Goal: Transaction & Acquisition: Purchase product/service

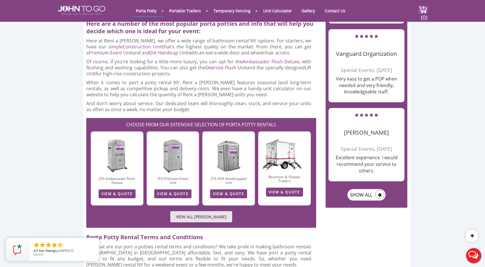
scroll to position [782, 0]
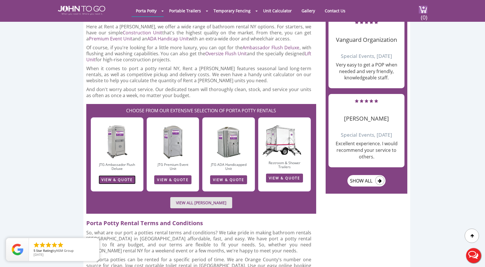
click at [121, 175] on link "VIEW & QUOTE" at bounding box center [117, 179] width 37 height 9
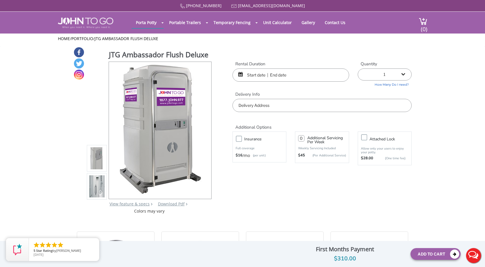
click at [270, 72] on input "text" at bounding box center [290, 74] width 117 height 13
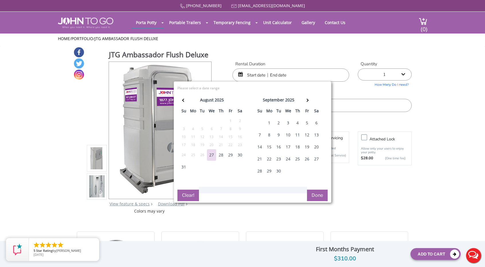
click at [239, 155] on div "30" at bounding box center [239, 154] width 9 height 11
click at [319, 190] on button "Done" at bounding box center [317, 195] width 21 height 11
type input "0"
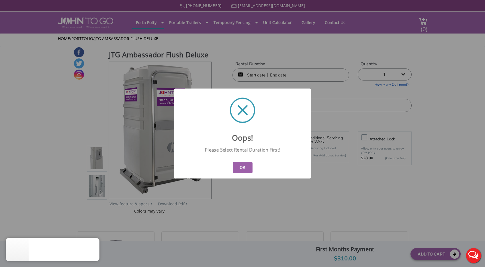
click at [243, 167] on button "OK" at bounding box center [243, 167] width 20 height 11
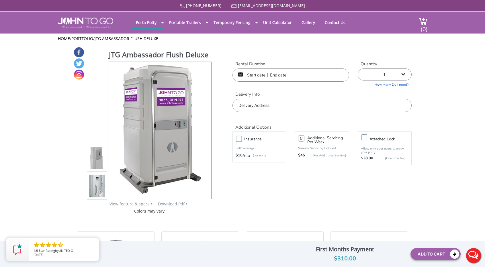
click at [272, 73] on input "text" at bounding box center [290, 74] width 117 height 13
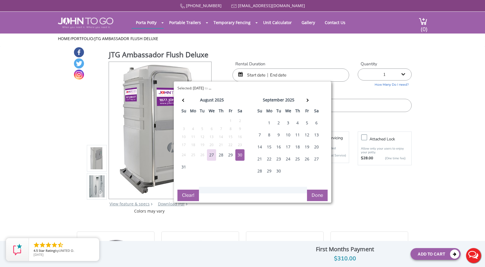
click at [238, 153] on div "30" at bounding box center [239, 154] width 9 height 11
type input "08/30/2025 to 08/30/2025"
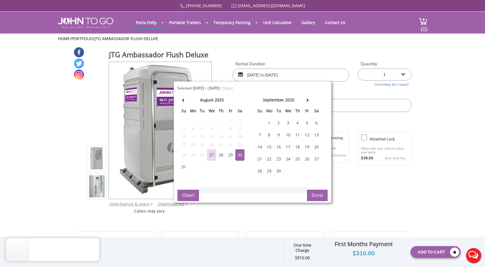
click at [321, 196] on button "Done" at bounding box center [317, 195] width 21 height 11
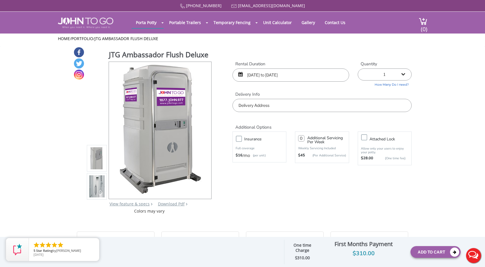
click at [357, 108] on input "text" at bounding box center [321, 105] width 179 height 13
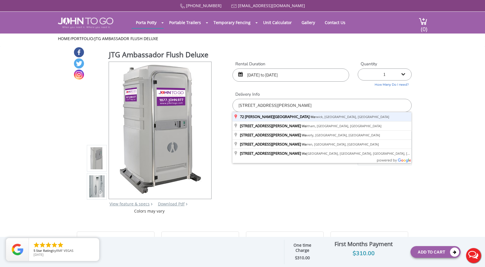
type input "72 Jones Road, Warwick, NY, USA"
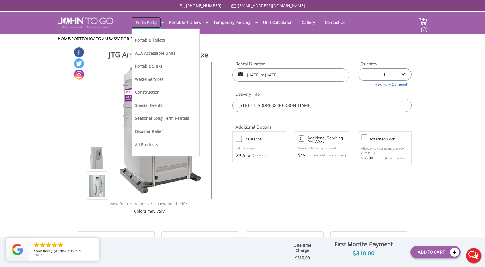
click at [158, 22] on link "Porta Potty" at bounding box center [146, 22] width 29 height 11
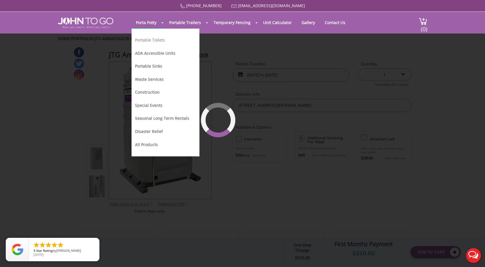
click at [155, 38] on link "Portable Toilets" at bounding box center [150, 39] width 30 height 5
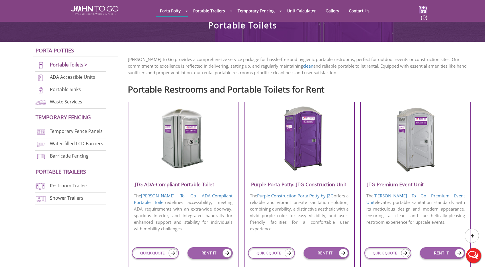
scroll to position [150, 0]
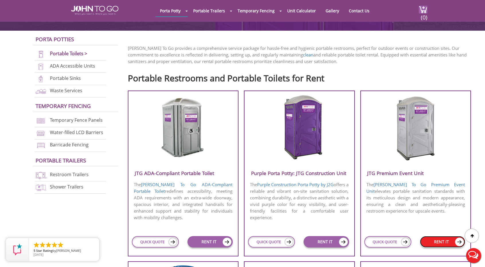
click at [441, 243] on link "RENT IT" at bounding box center [442, 241] width 45 height 11
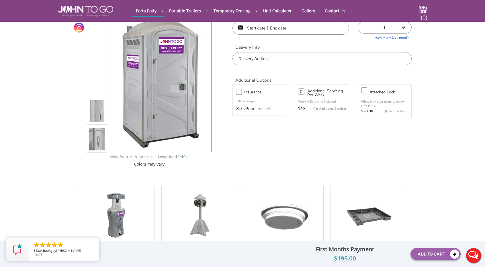
scroll to position [26, 0]
click at [271, 30] on input "text" at bounding box center [290, 27] width 117 height 13
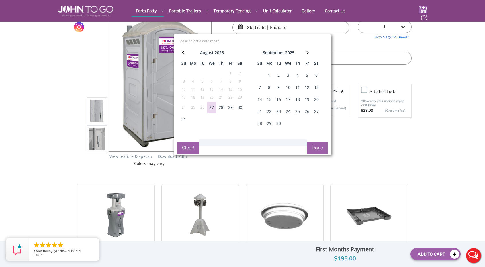
click at [239, 107] on div "30" at bounding box center [239, 107] width 9 height 11
click at [239, 109] on div "30" at bounding box center [239, 107] width 9 height 11
type input "08/30/2025 to 08/30/2025"
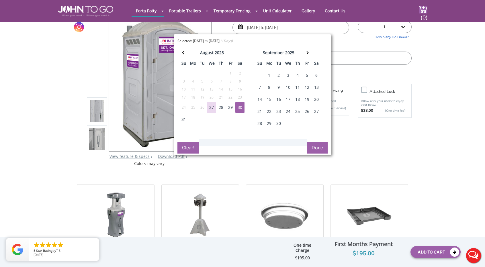
click at [239, 108] on div "30" at bounding box center [239, 107] width 9 height 11
click at [244, 110] on div "30" at bounding box center [239, 107] width 9 height 11
click at [317, 146] on button "Done" at bounding box center [317, 147] width 21 height 11
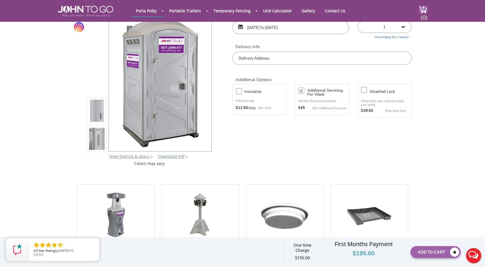
click at [293, 58] on input "text" at bounding box center [321, 58] width 179 height 13
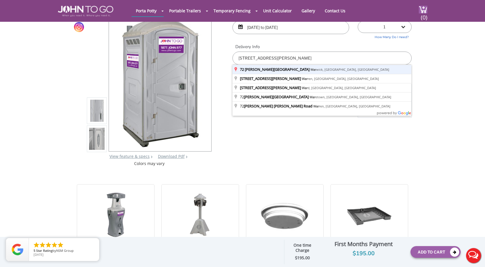
type input "72 Jones Road, Warwick, NY, USA"
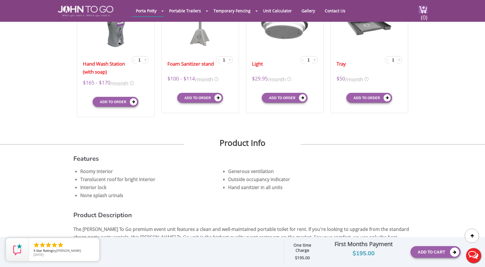
scroll to position [216, 0]
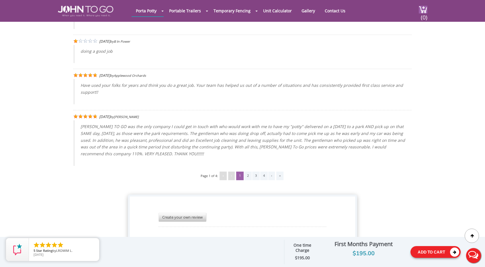
scroll to position [1226, 0]
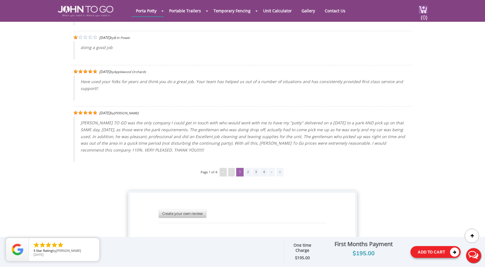
click at [444, 255] on button "Add To Cart" at bounding box center [435, 252] width 50 height 12
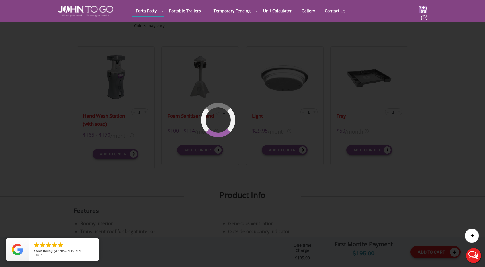
scroll to position [39, 0]
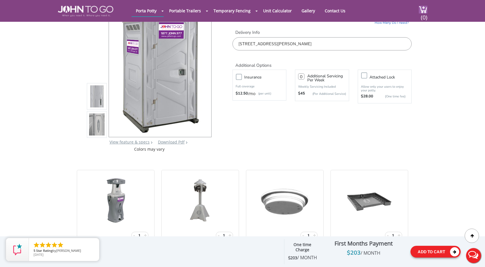
click at [444, 256] on button "Add To Cart" at bounding box center [435, 252] width 50 height 12
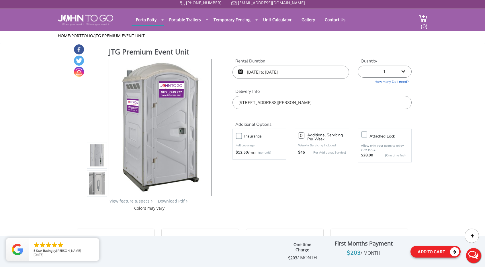
scroll to position [0, 0]
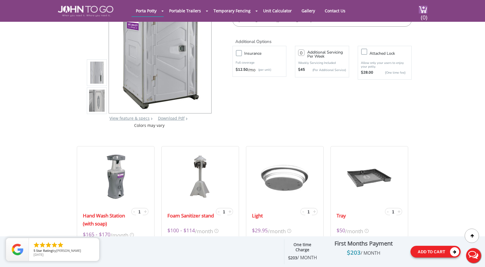
click at [455, 256] on icon at bounding box center [454, 251] width 9 height 9
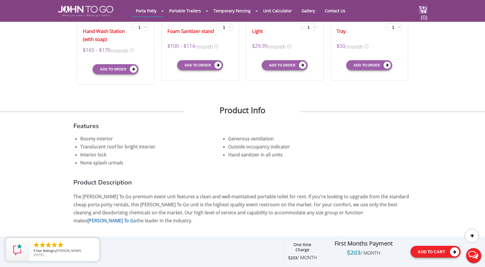
scroll to position [249, 0]
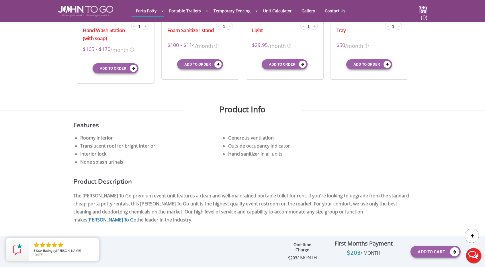
click at [476, 258] on button "Live Chat" at bounding box center [473, 255] width 23 height 23
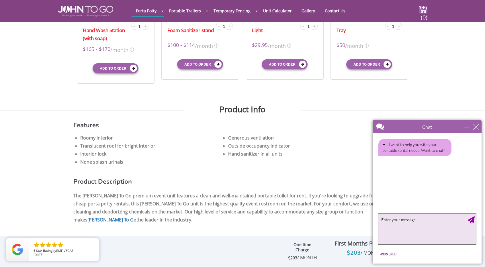
click at [436, 228] on textarea "type your message" at bounding box center [426, 229] width 97 height 30
type textarea "HI! Yes! I am looking to book a porta potty for 8/30 from 1 pm - 8 pm in Warwic…"
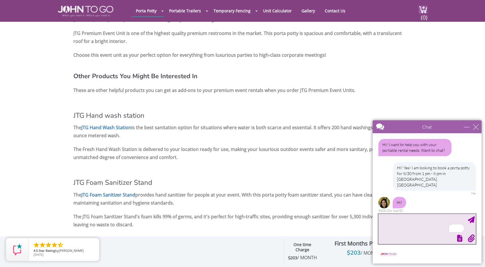
scroll to position [534, 0]
type textarea "HI!"
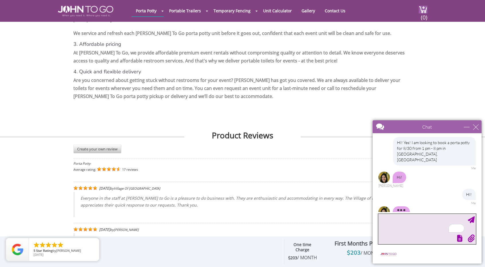
scroll to position [37, 0]
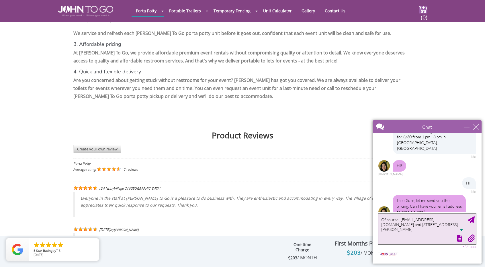
type textarea "Of course! ShanaMB77@gmail.com and 72 Jones Road Warwick, NY"
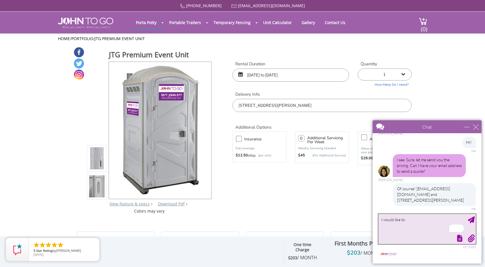
scroll to position [102, 0]
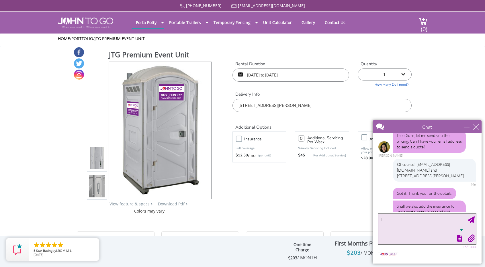
type textarea "I"
type textarea "No thats okay"
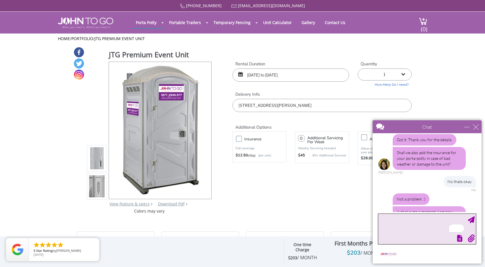
scroll to position [179, 0]
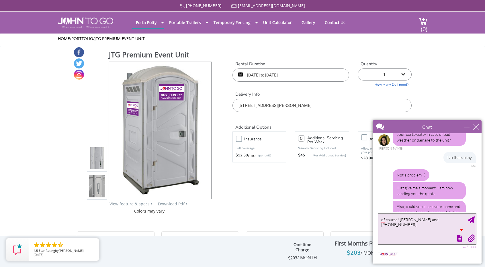
type textarea "of course! Shana Mitchell-Boyle and 914-850-2908"
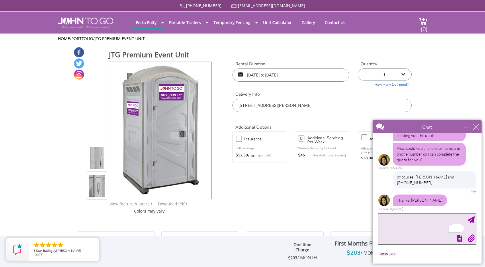
scroll to position [220, 0]
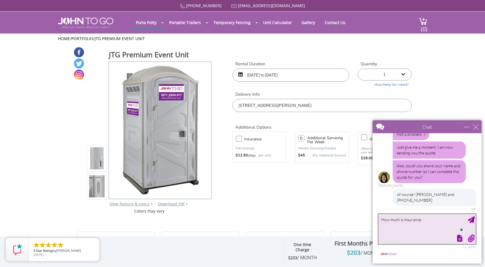
type textarea "How much is insurance?"
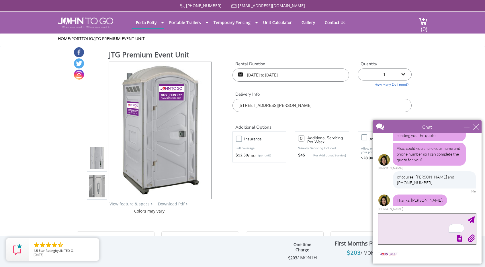
scroll to position [255, 0]
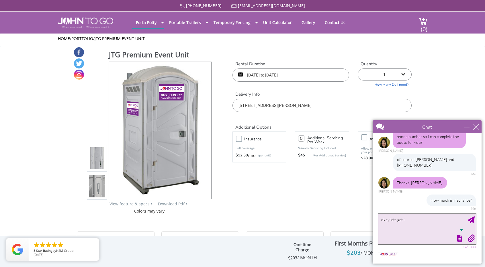
type textarea "okay lets get it"
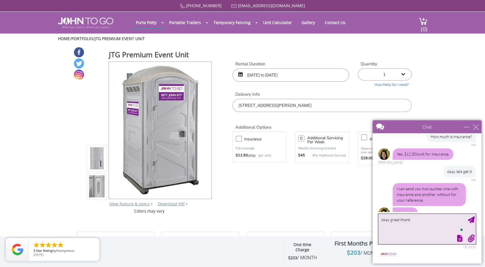
scroll to position [314, 0]
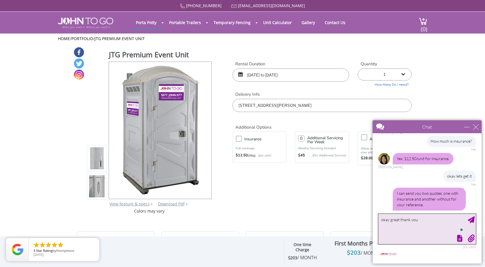
type textarea "okay great thank you!"
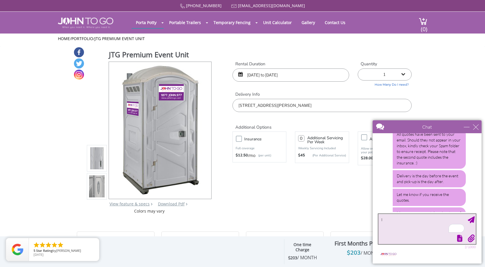
scroll to position [458, 0]
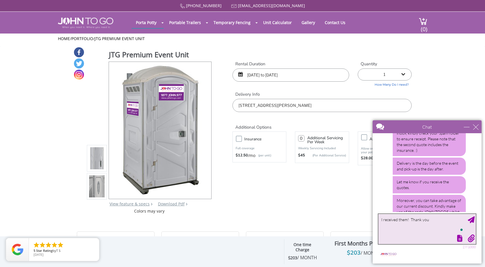
type textarea "I received them! Thank you!"
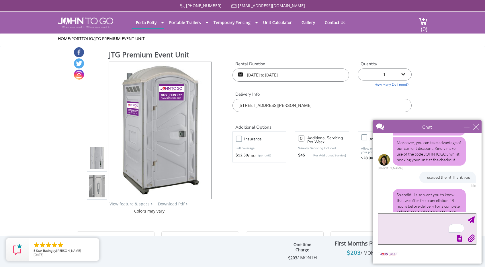
scroll to position [534, 0]
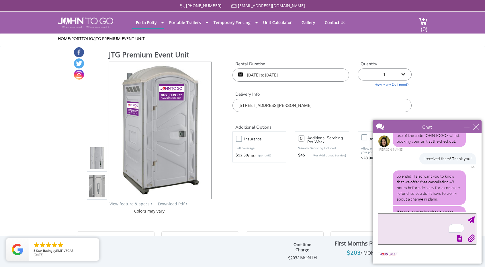
click at [397, 227] on textarea "To enrich screen reader interactions, please activate Accessibility in Grammarl…" at bounding box center [426, 229] width 97 height 30
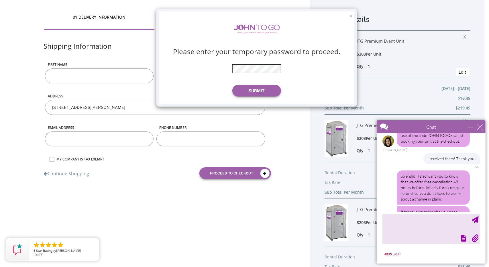
click at [479, 125] on div "× Please enter your temporary password to proceed. * The password is incorrect …" at bounding box center [244, 133] width 489 height 267
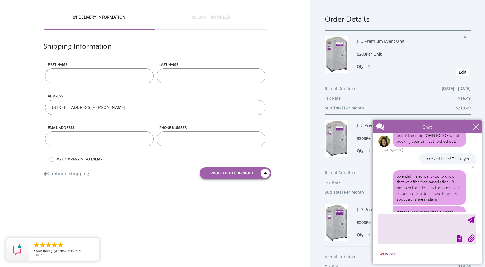
click at [479, 125] on div "Chat" at bounding box center [426, 126] width 109 height 13
click at [475, 125] on div "close" at bounding box center [476, 127] width 6 height 6
type input "Continue Chat"
type input "End Chat"
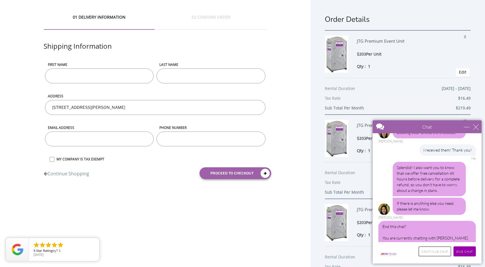
click at [437, 250] on input "Continue Chat" at bounding box center [434, 251] width 33 height 10
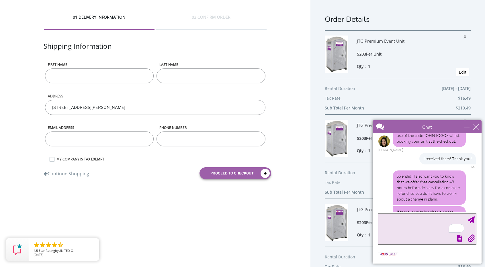
click at [423, 229] on textarea "To enrich screen reader interactions, please activate Accessibility in Grammarl…" at bounding box center [426, 229] width 97 height 30
type textarea "Thank you!"
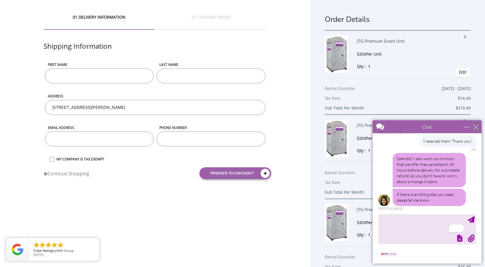
click at [477, 127] on div "close" at bounding box center [476, 127] width 6 height 6
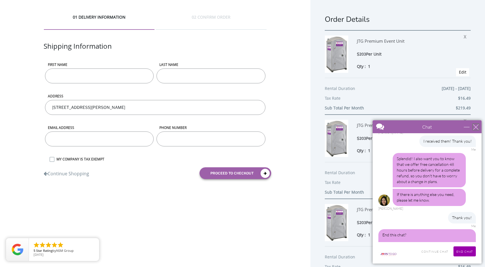
scroll to position [537, 0]
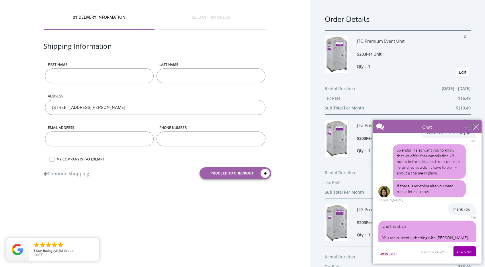
click at [382, 123] on div at bounding box center [416, 127] width 89 height 14
click at [466, 124] on div "minimize" at bounding box center [467, 127] width 6 height 6
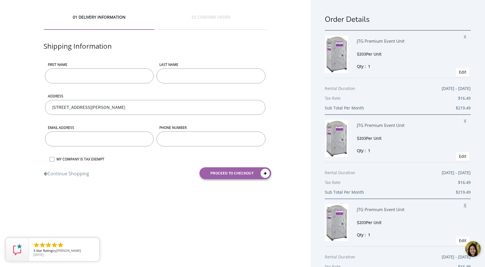
click at [464, 207] on span "X" at bounding box center [466, 204] width 5 height 7
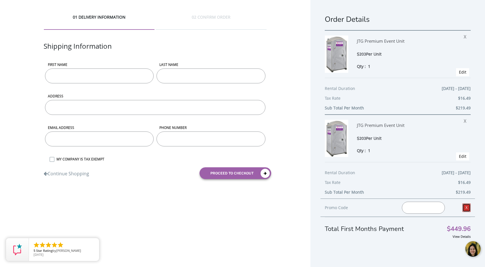
click at [463, 209] on link "X" at bounding box center [466, 207] width 8 height 9
click at [464, 122] on span "X" at bounding box center [466, 119] width 5 height 7
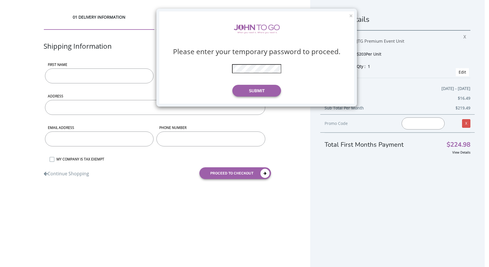
click at [458, 37] on div "× Please enter your temporary password to proceed. * The password is incorrect …" at bounding box center [244, 133] width 489 height 267
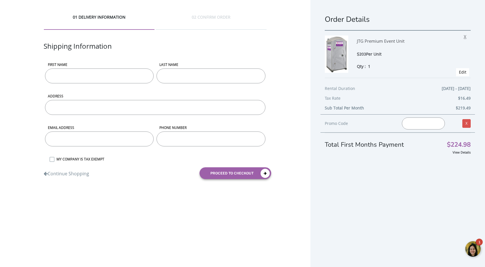
click at [464, 37] on span "X" at bounding box center [466, 35] width 5 height 7
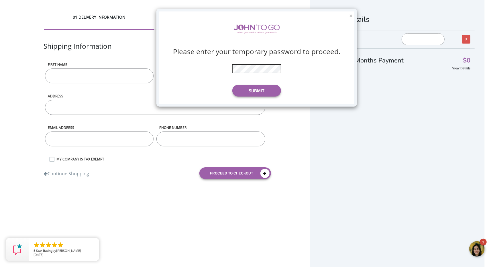
click at [477, 250] on div "× Please enter your temporary password to proceed. * The password is incorrect …" at bounding box center [244, 133] width 489 height 267
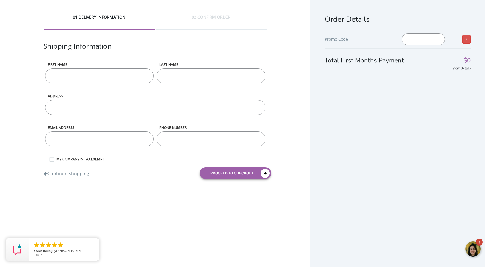
click at [476, 252] on div at bounding box center [472, 249] width 17 height 17
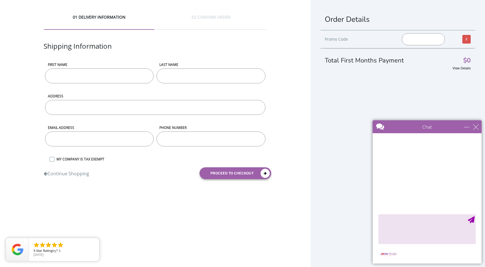
click at [448, 182] on div at bounding box center [426, 172] width 109 height 79
click at [465, 225] on textarea "type your message" at bounding box center [426, 229] width 97 height 30
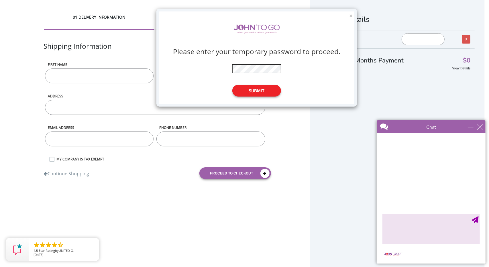
click at [264, 89] on button "Submit" at bounding box center [256, 91] width 49 height 12
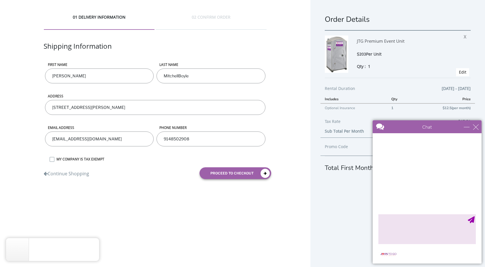
click at [465, 122] on div "Chat" at bounding box center [426, 126] width 109 height 13
click at [465, 126] on div "minimize" at bounding box center [467, 127] width 6 height 6
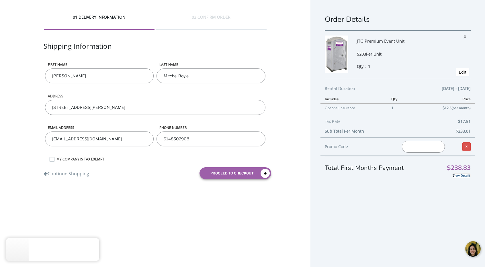
click at [461, 175] on link "View Details" at bounding box center [461, 175] width 18 height 4
click at [462, 148] on link "X" at bounding box center [466, 146] width 8 height 9
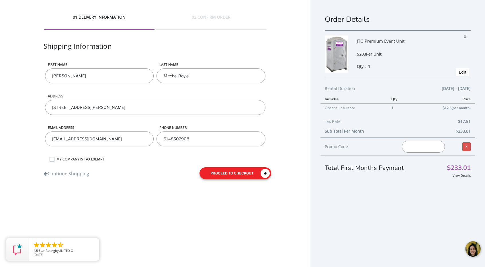
click at [234, 171] on button "proceed to checkout" at bounding box center [235, 173] width 72 height 12
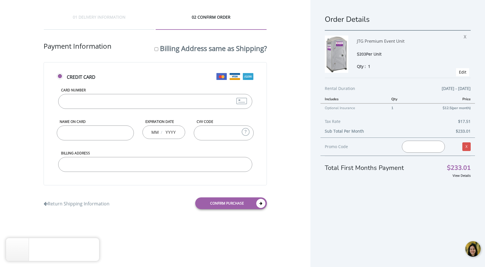
click at [150, 102] on input "Card Number" at bounding box center [155, 101] width 194 height 15
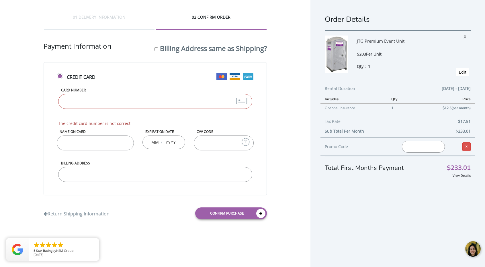
type input "5108050290520902"
type input "Dan G Teodorescu"
type input "04"
type input "2028"
type input "130"
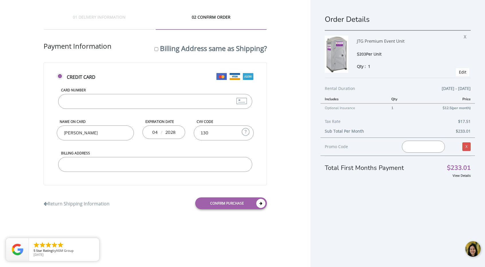
click at [142, 162] on input "Billing Address" at bounding box center [155, 164] width 194 height 15
type input "4115 50th Avenue, 3J Sunnyside, NY 11104"
click at [236, 204] on link "Confirm purchase" at bounding box center [231, 203] width 72 height 12
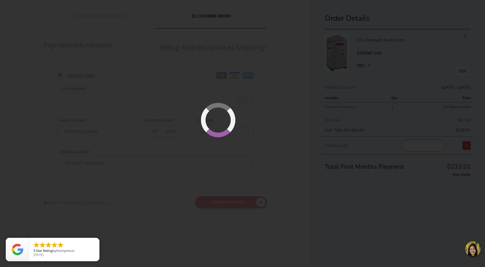
scroll to position [13, 0]
click at [436, 242] on div at bounding box center [242, 133] width 485 height 267
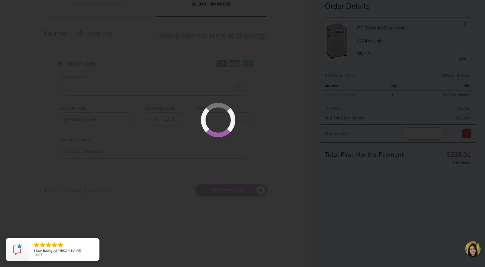
click at [448, 231] on div at bounding box center [242, 133] width 485 height 267
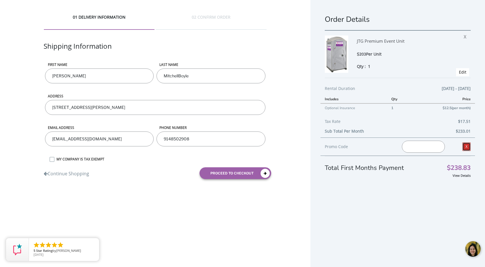
click at [462, 146] on link "X" at bounding box center [466, 146] width 8 height 9
click at [241, 175] on button "proceed to checkout" at bounding box center [235, 173] width 72 height 12
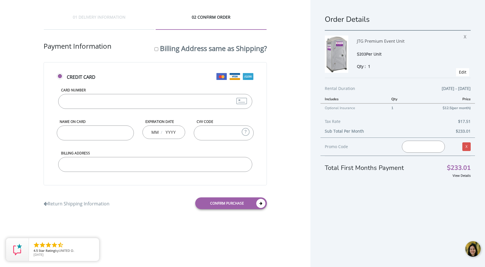
click at [116, 96] on input "Card Number" at bounding box center [155, 101] width 194 height 15
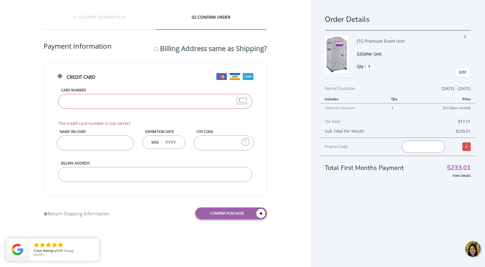
type input "5108050290520902"
type input "Dan G Teodorescu"
type input "04"
type input "2028"
type input "130"
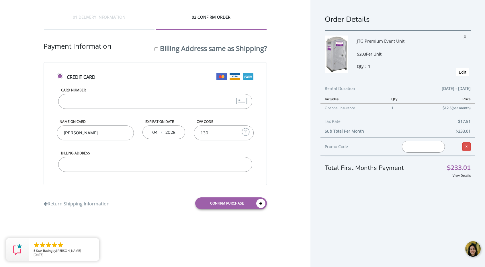
click at [145, 165] on input "Billing Address" at bounding box center [155, 164] width 194 height 15
type input "4115 50th Avenue Sunnyside, NY 11104"
click at [243, 203] on link "Confirm purchase" at bounding box center [231, 203] width 72 height 12
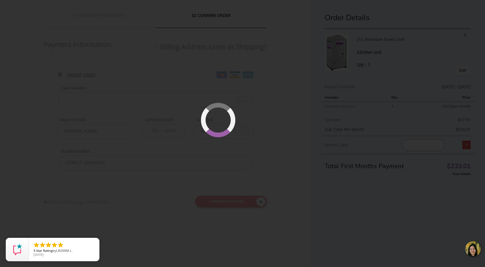
scroll to position [13, 0]
click at [90, 244] on link "close" at bounding box center [93, 244] width 13 height 13
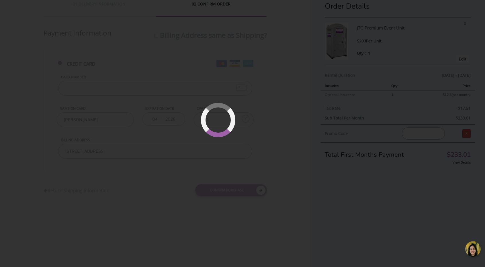
click at [471, 248] on div at bounding box center [472, 249] width 17 height 17
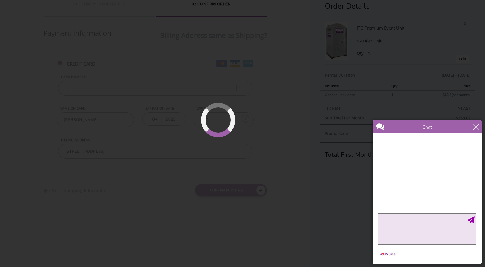
click at [426, 223] on textarea "type your message" at bounding box center [426, 229] width 97 height 30
type textarea "Hi!"
click at [474, 131] on div "Chat" at bounding box center [426, 126] width 109 height 13
click at [476, 126] on div "close" at bounding box center [476, 127] width 6 height 6
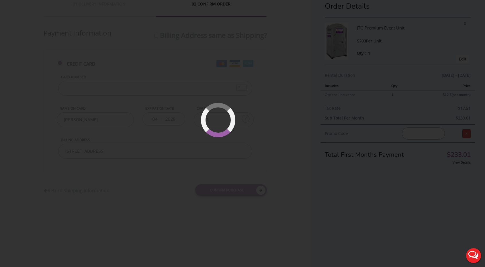
scroll to position [0, 0]
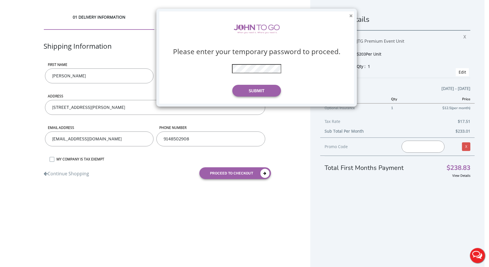
click at [352, 15] on button "×" at bounding box center [350, 16] width 3 height 6
click at [268, 91] on button "Submit" at bounding box center [256, 91] width 49 height 12
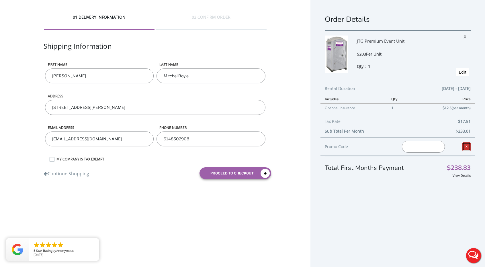
click at [465, 146] on link "X" at bounding box center [466, 146] width 8 height 9
click at [234, 173] on button "proceed to checkout" at bounding box center [235, 173] width 72 height 12
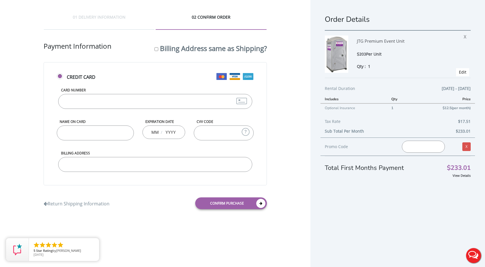
click at [147, 103] on input "Card Number" at bounding box center [155, 101] width 194 height 15
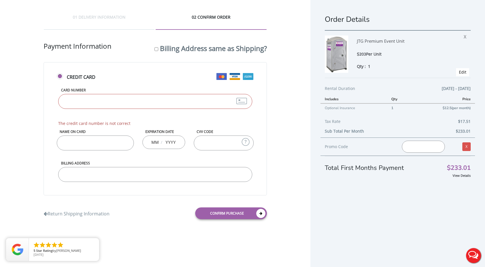
type input "[CREDIT_CARD_NUMBER]"
type input "[PERSON_NAME]"
type input "04"
type input "2028"
type input "130"
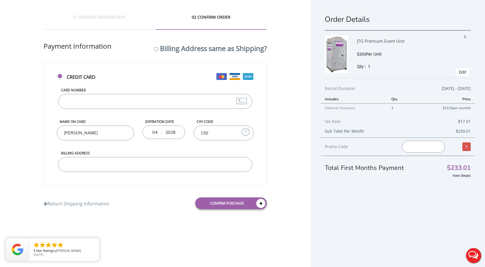
click at [295, 40] on div "01 DELIVERY INFORMATION 02 CONFIRM ORDER Shipping Information First name Shana …" at bounding box center [155, 114] width 310 height 228
click at [108, 162] on input "Billing Address" at bounding box center [155, 164] width 194 height 15
click at [155, 44] on div "Billing Address same as Shipping?" at bounding box center [210, 47] width 112 height 13
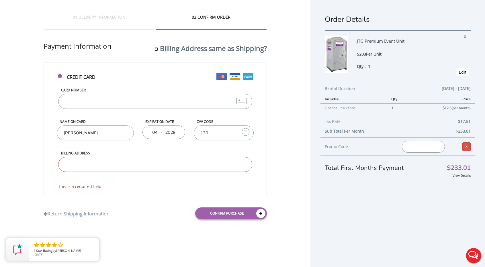
click at [156, 48] on input "Billing Address same as Shipping?" at bounding box center [156, 49] width 4 height 4
checkbox input "true"
click at [162, 158] on input "[STREET_ADDRESS][PERSON_NAME]" at bounding box center [155, 164] width 194 height 15
type input "7"
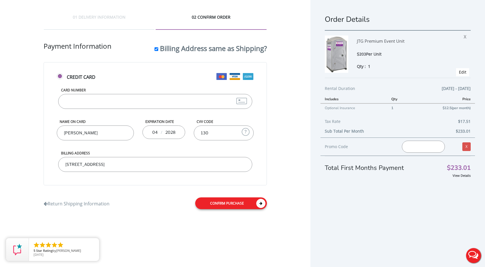
type input "4115 50th Avenue Sunnyside, NY 11104"
click at [221, 204] on link "Confirm purchase" at bounding box center [231, 203] width 72 height 12
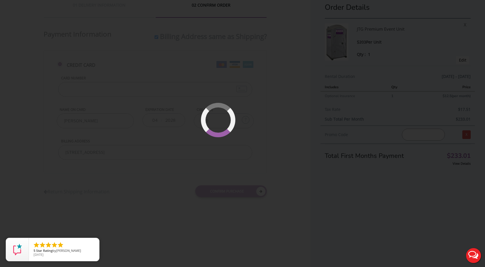
scroll to position [13, 0]
click at [470, 254] on button "Live Chat" at bounding box center [473, 255] width 23 height 23
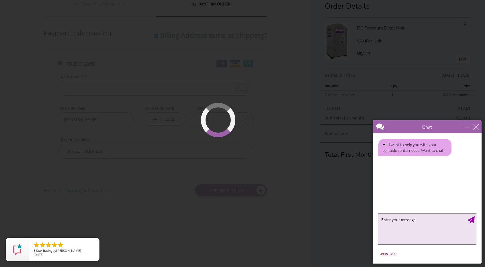
click at [405, 223] on textarea "type your message" at bounding box center [426, 229] width 97 height 30
type textarea "HI! for some reason my order isn't going through"
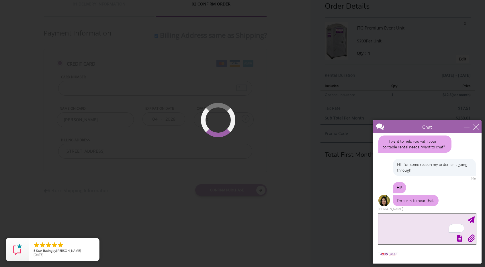
scroll to position [21, 0]
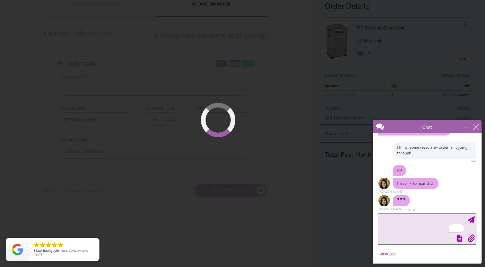
click at [408, 220] on textarea "To enrich screen reader interactions, please activate Accessibility in Grammarl…" at bounding box center [426, 229] width 97 height 30
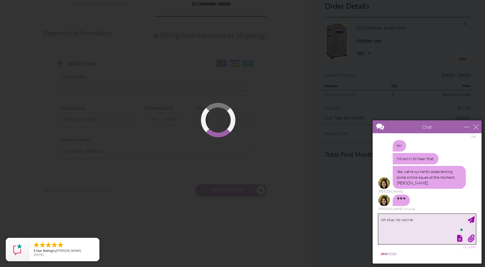
type textarea "oh okay no worries"
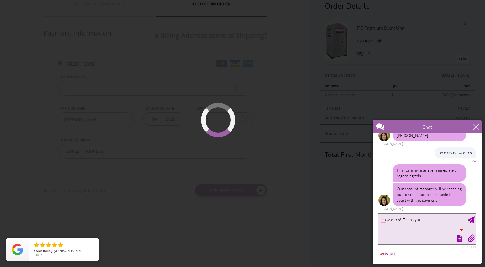
scroll to position [110, 0]
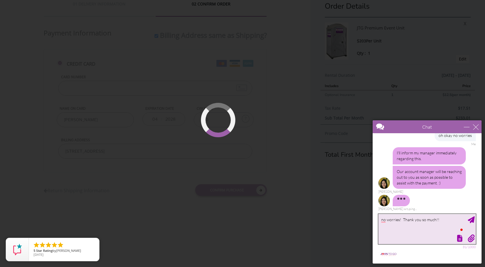
type textarea "no worries! Thank you so much!!!"
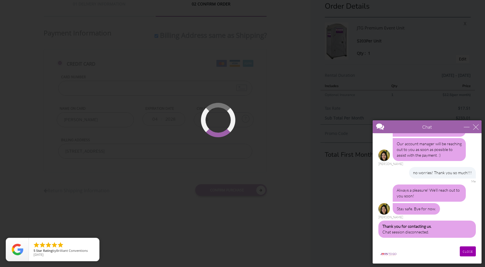
scroll to position [138, 0]
click at [475, 126] on div "close" at bounding box center [476, 127] width 6 height 6
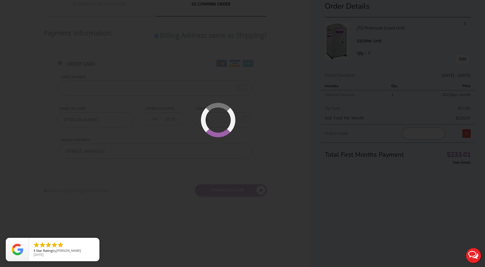
scroll to position [0, 0]
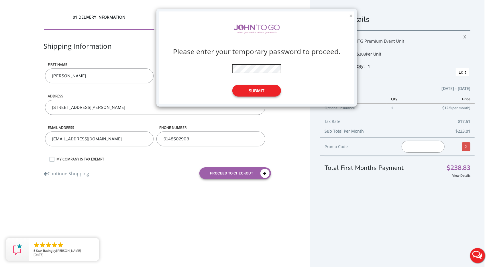
click at [258, 93] on button "Submit" at bounding box center [256, 91] width 49 height 12
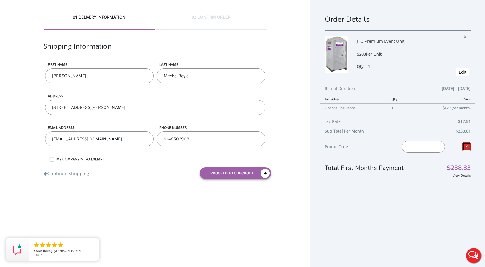
click at [462, 148] on link "X" at bounding box center [466, 146] width 8 height 9
click at [231, 173] on button "proceed to checkout" at bounding box center [235, 173] width 72 height 12
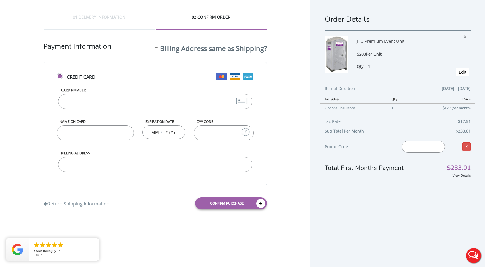
click at [91, 103] on input "Card Number" at bounding box center [155, 101] width 194 height 15
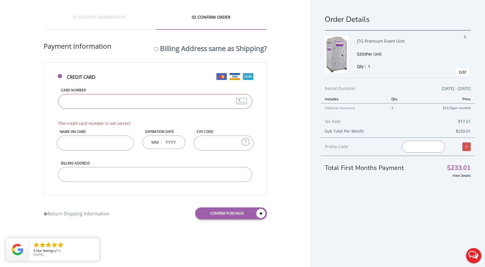
type input "[CREDIT_CARD_NUMBER]"
type input "[PERSON_NAME]"
type input "04"
type input "2028"
type input "130"
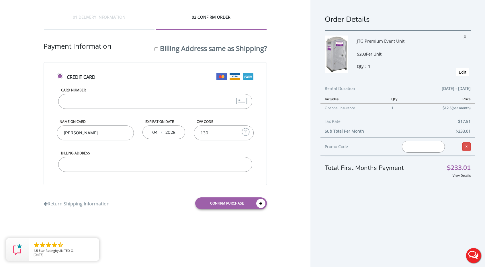
click at [95, 167] on input "Billing Address" at bounding box center [155, 164] width 194 height 15
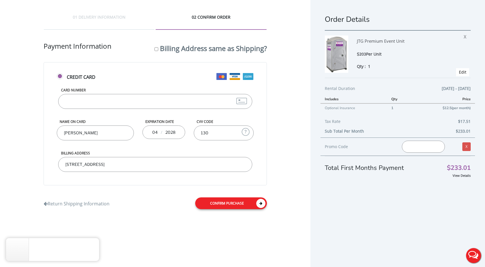
type input "[STREET_ADDRESS]"
click at [240, 200] on link "Confirm purchase" at bounding box center [231, 203] width 72 height 12
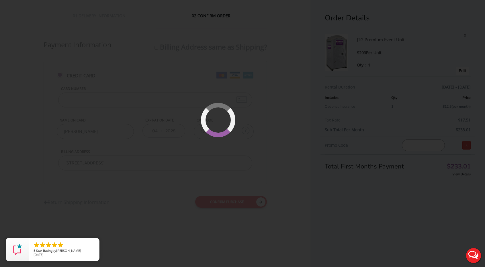
scroll to position [13, 0]
